Goal: Find specific page/section

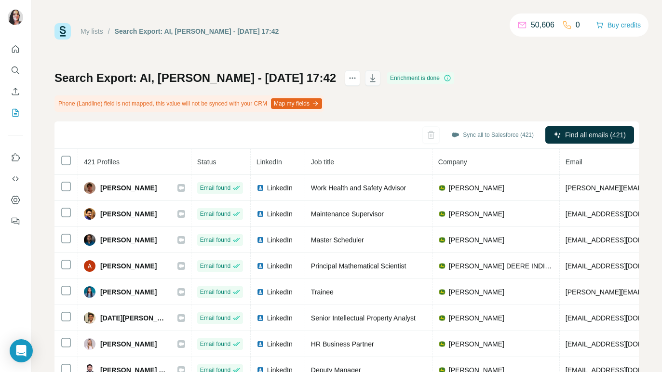
click at [368, 77] on icon "button" at bounding box center [373, 78] width 10 height 10
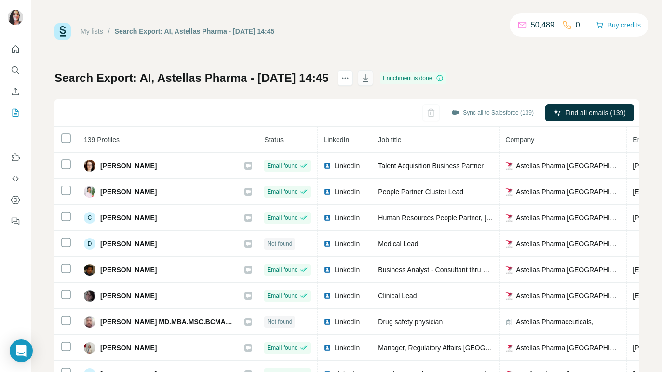
click at [368, 78] on icon "button" at bounding box center [365, 79] width 5 height 3
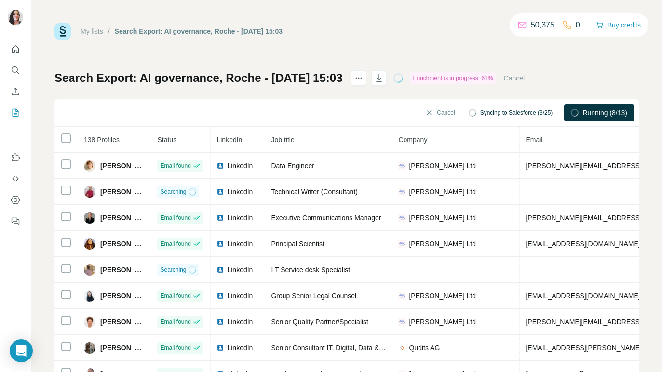
click at [402, 34] on div "My lists / Search Export: AI governance, Roche - 25/09/2025 15:03 50,375 0 Buy …" at bounding box center [347, 31] width 585 height 16
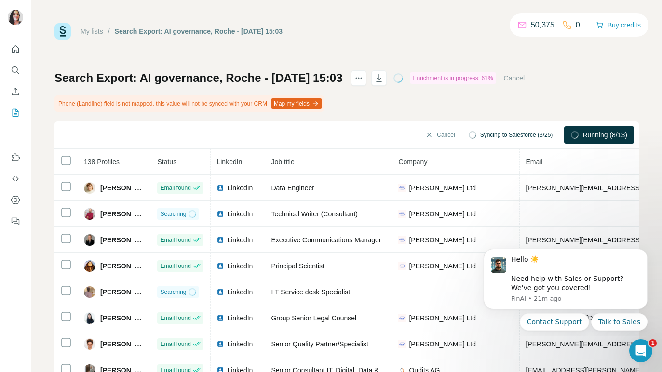
click at [398, 34] on div "My lists / Search Export: AI governance, Roche - 25/09/2025 15:03 50,375 0 Buy …" at bounding box center [347, 31] width 585 height 16
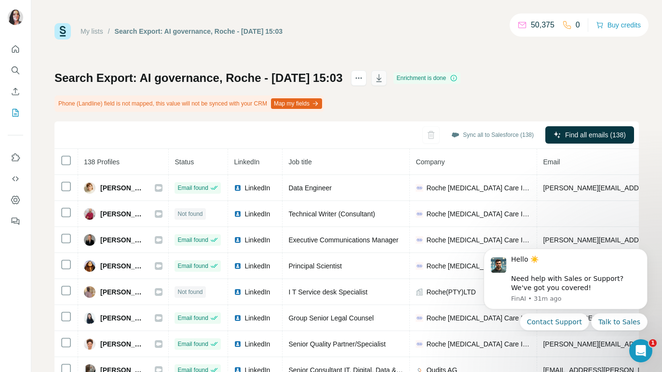
click at [384, 79] on icon "button" at bounding box center [379, 78] width 10 height 10
